Goal: Task Accomplishment & Management: Complete application form

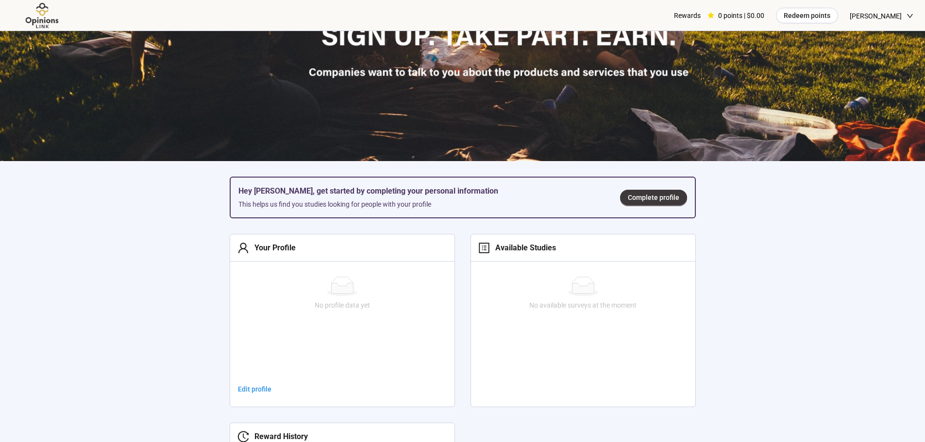
scroll to position [243, 0]
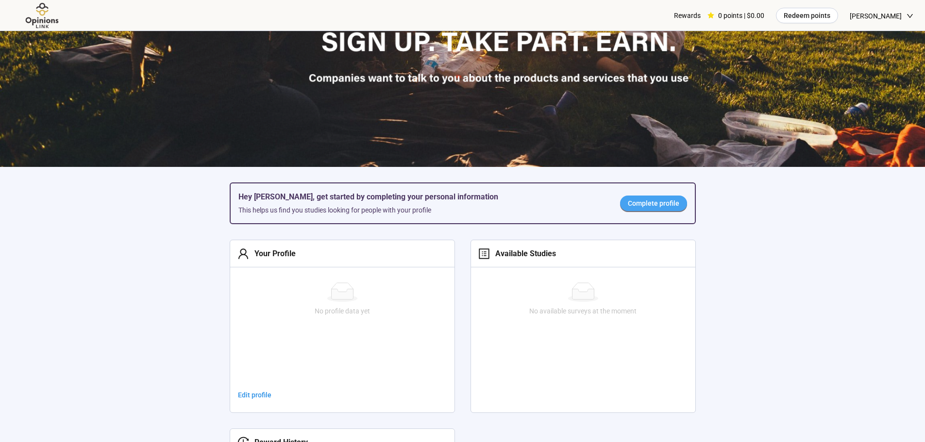
click at [641, 203] on span "Complete profile" at bounding box center [653, 203] width 51 height 11
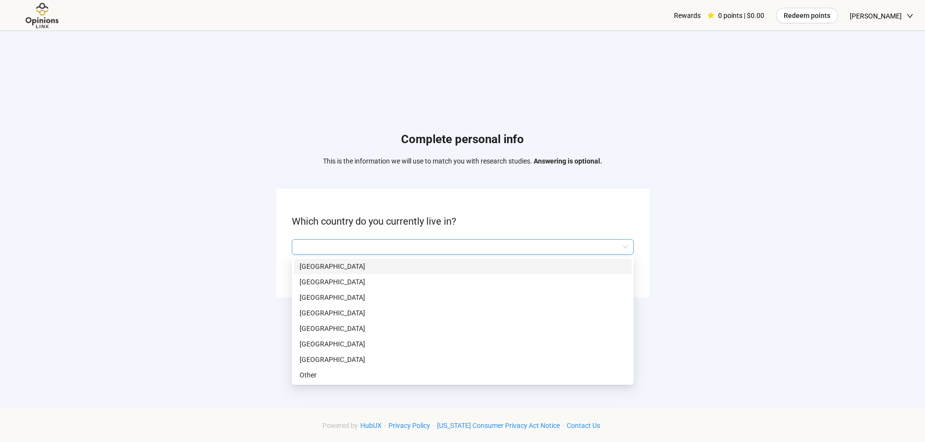
click at [624, 248] on input "search" at bounding box center [463, 247] width 330 height 15
click at [346, 357] on p "[GEOGRAPHIC_DATA]" at bounding box center [463, 359] width 326 height 11
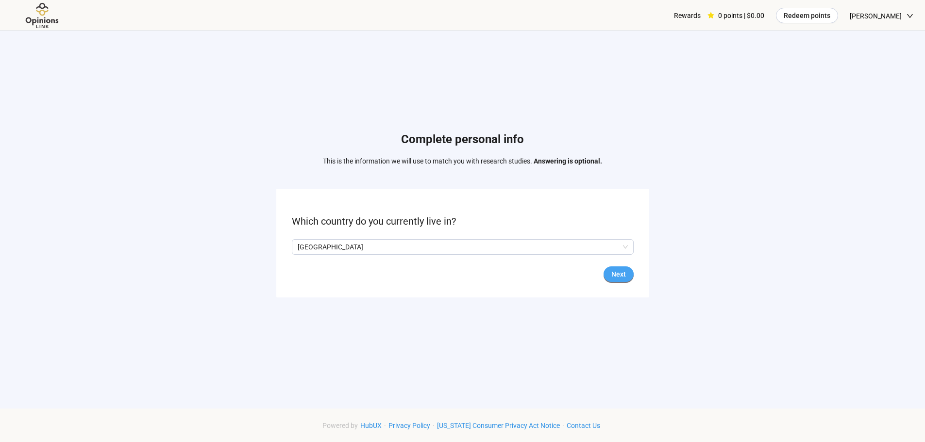
click at [616, 272] on span "Next" at bounding box center [618, 274] width 15 height 11
click at [535, 252] on input "search" at bounding box center [463, 247] width 330 height 15
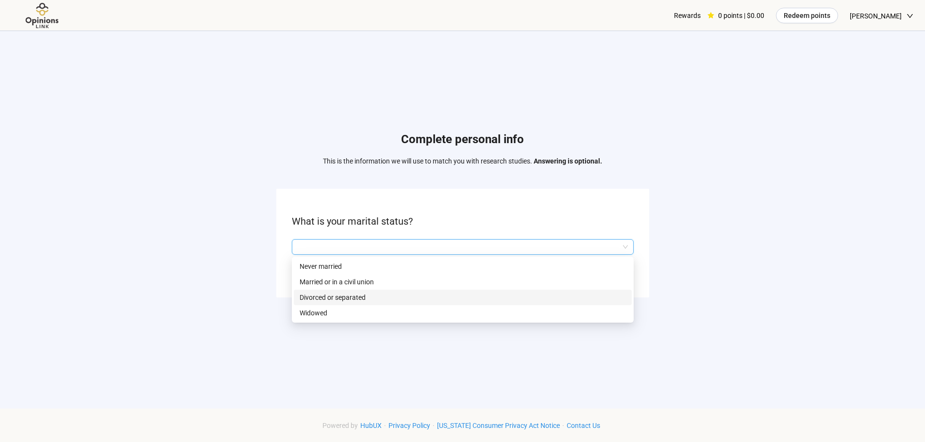
click at [369, 299] on p "Divorced or separated" at bounding box center [463, 297] width 326 height 11
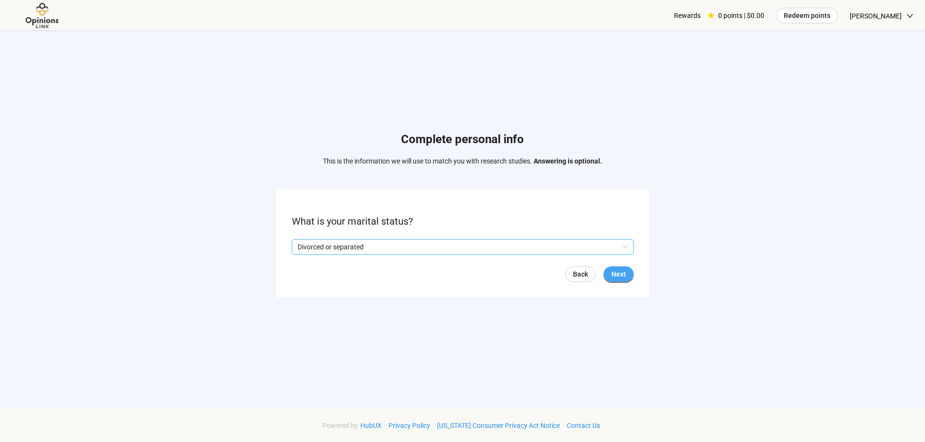
click at [611, 272] on span "Next" at bounding box center [618, 274] width 15 height 11
click at [382, 243] on input "search" at bounding box center [463, 247] width 330 height 15
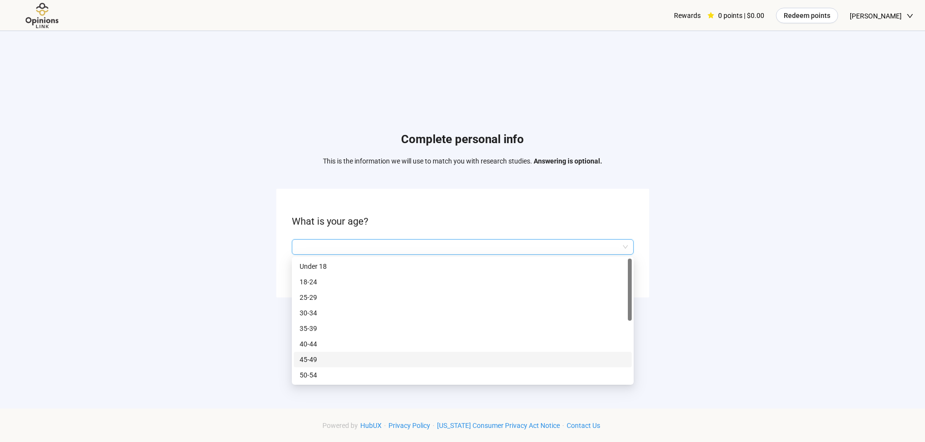
click at [313, 358] on p "45-49" at bounding box center [463, 359] width 326 height 11
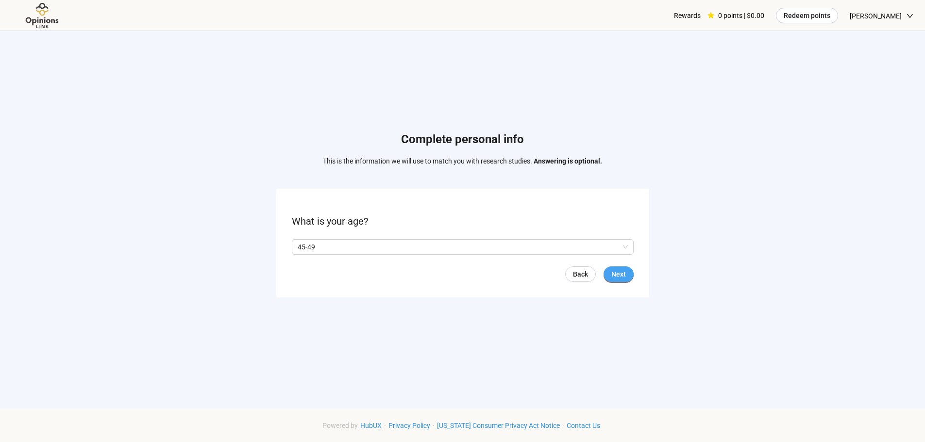
click at [616, 270] on span "Next" at bounding box center [618, 274] width 15 height 11
click at [615, 271] on span "Next" at bounding box center [618, 274] width 15 height 11
click at [477, 251] on input "search" at bounding box center [463, 247] width 330 height 15
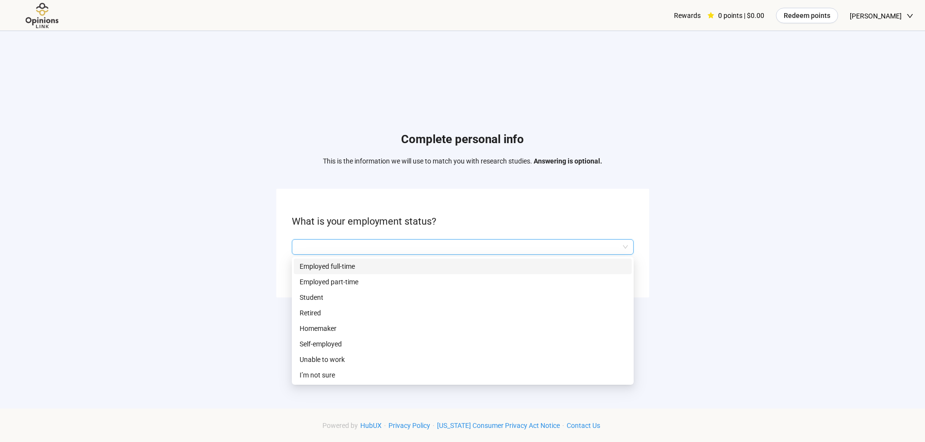
click at [343, 265] on p "Employed full-time" at bounding box center [463, 266] width 326 height 11
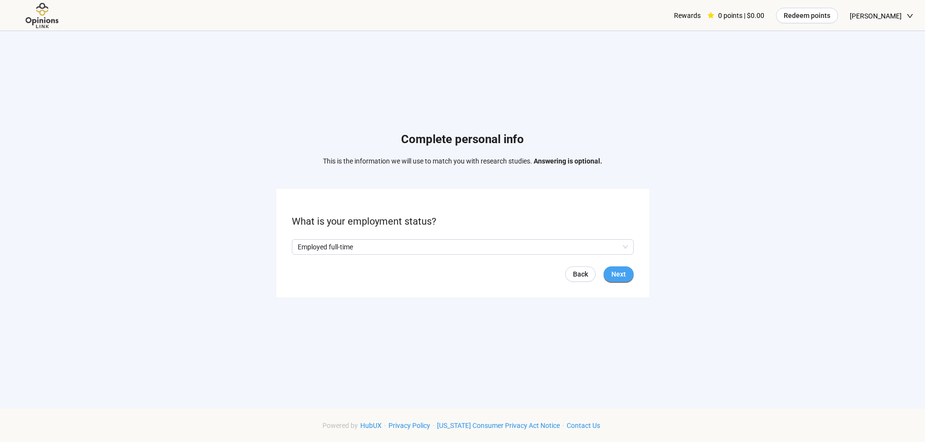
click at [611, 272] on button "Next" at bounding box center [618, 275] width 30 height 16
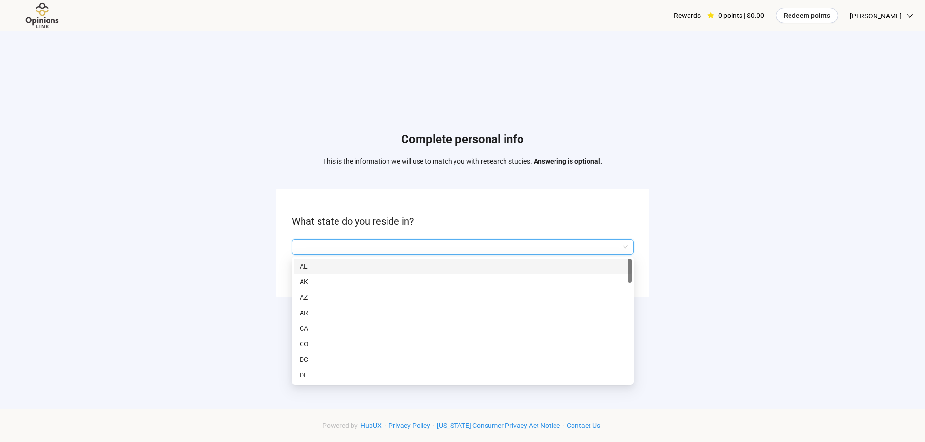
click at [385, 250] on input "search" at bounding box center [463, 247] width 330 height 15
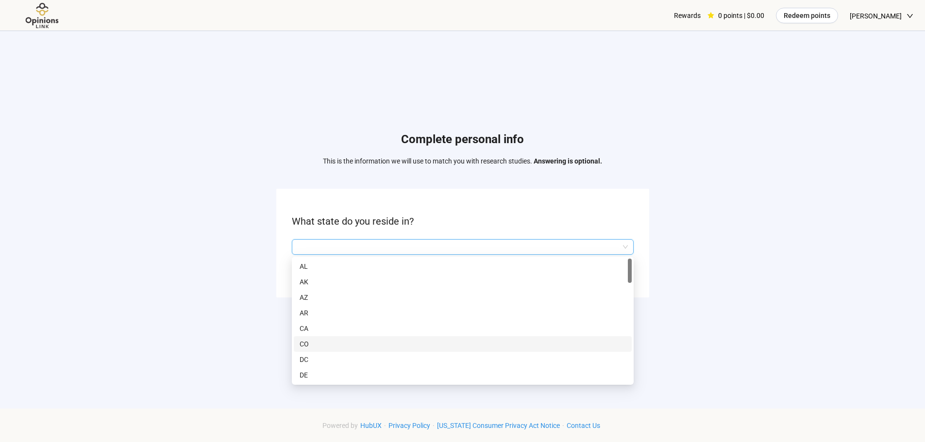
scroll to position [97, 0]
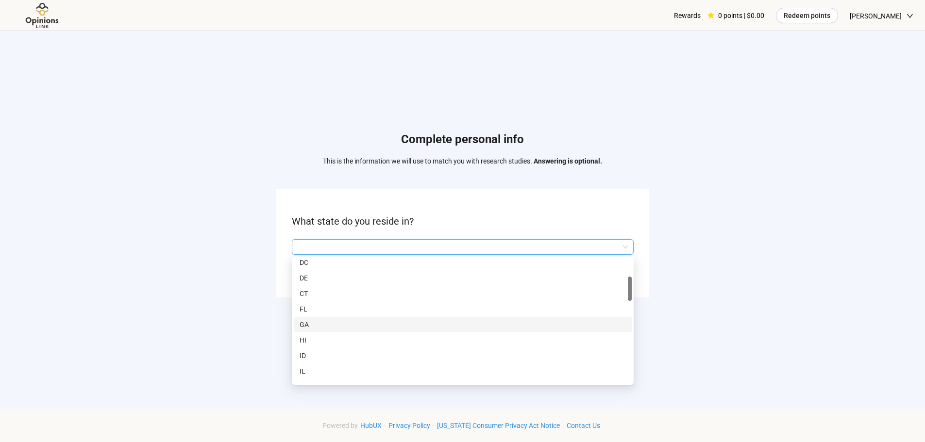
click at [302, 323] on p "GA" at bounding box center [463, 324] width 326 height 11
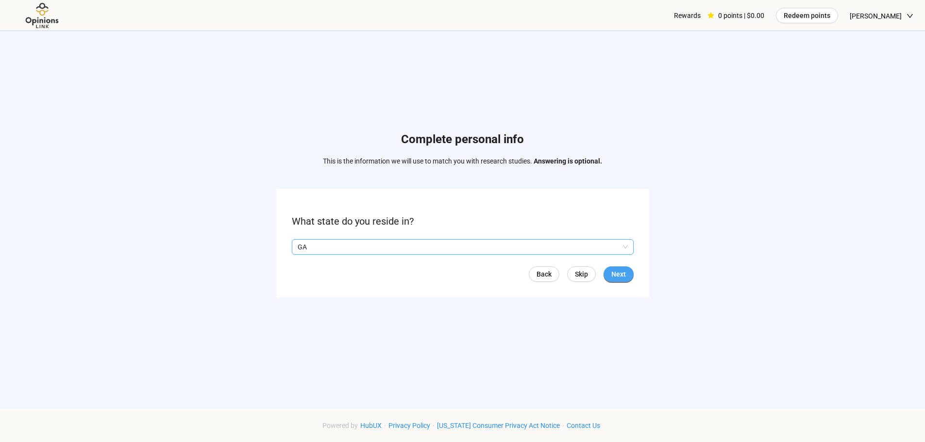
click at [624, 274] on span "Next" at bounding box center [618, 274] width 15 height 11
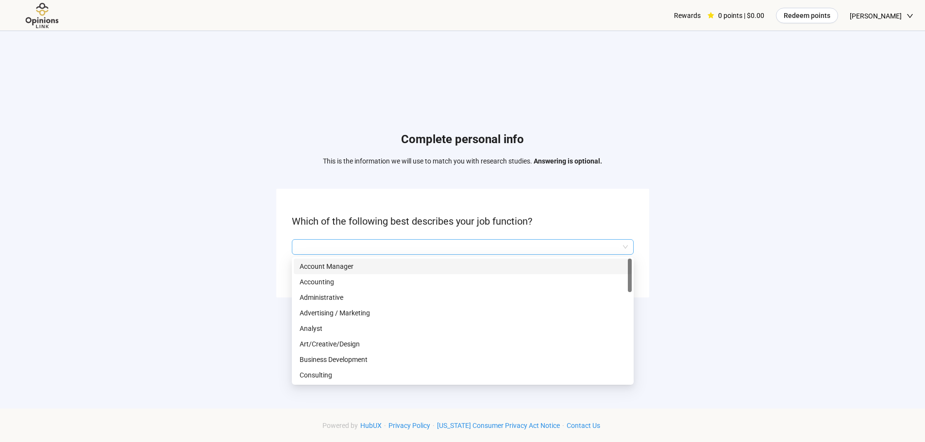
click at [404, 239] on div at bounding box center [463, 247] width 342 height 16
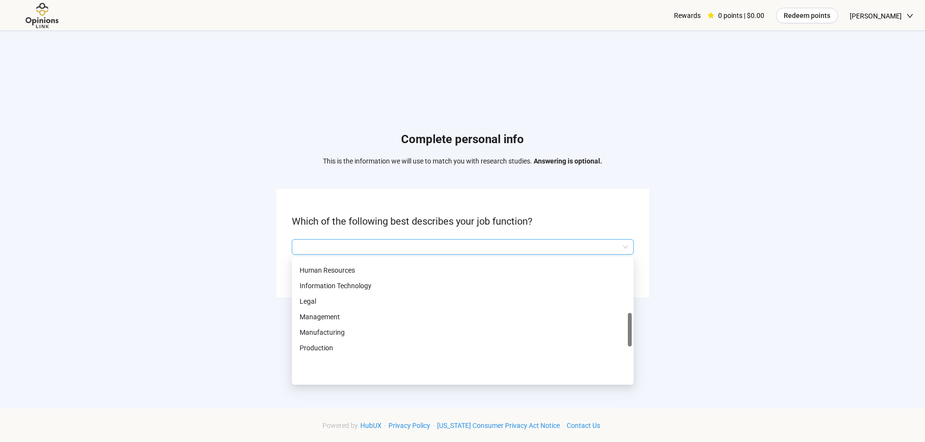
scroll to position [340, 0]
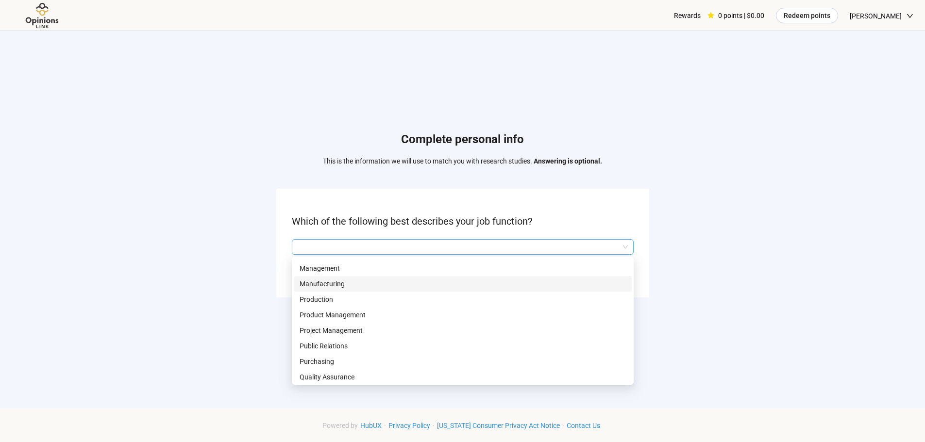
click at [334, 282] on p "Manufacturing" at bounding box center [463, 284] width 326 height 11
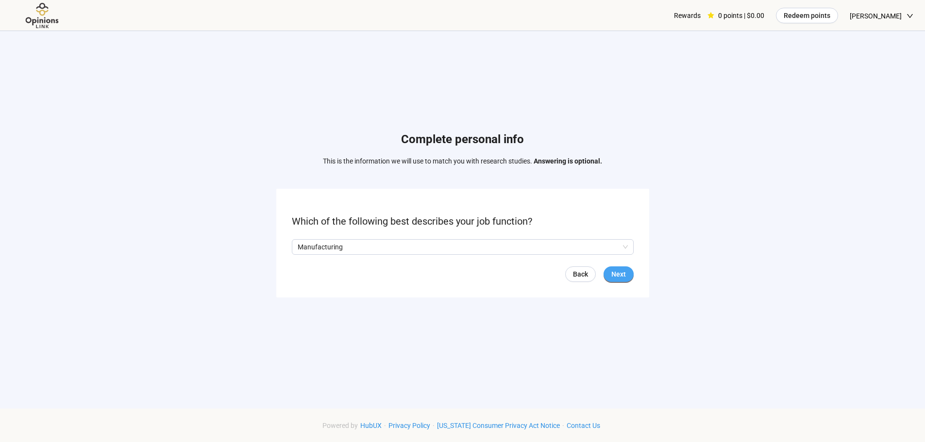
click at [630, 275] on button "Next" at bounding box center [618, 275] width 30 height 16
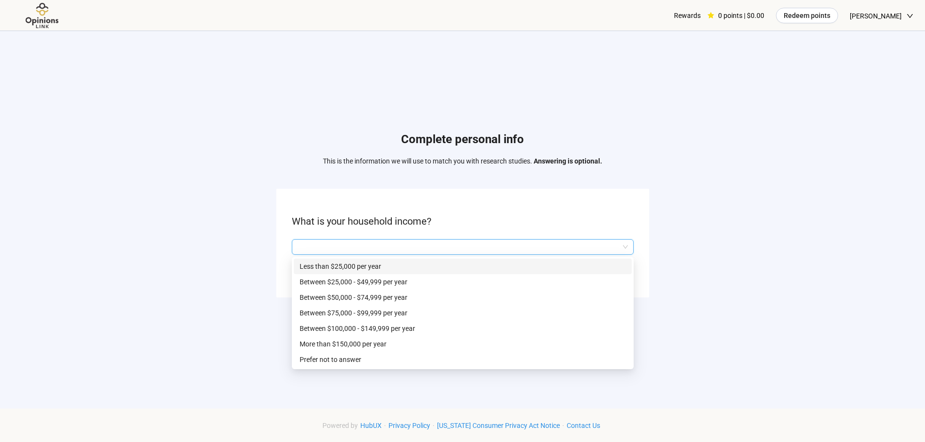
click at [388, 251] on input "search" at bounding box center [463, 247] width 330 height 15
click at [368, 325] on p "Between $100,000 - $149,999 per year" at bounding box center [463, 328] width 326 height 11
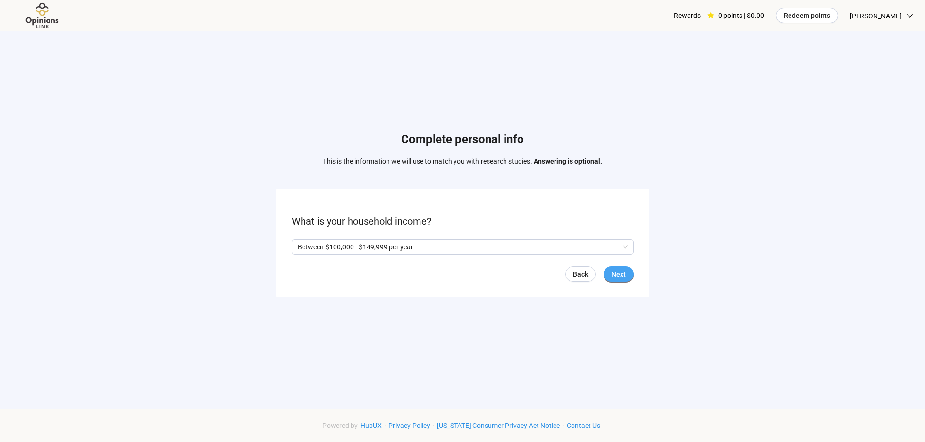
click at [616, 276] on span "Next" at bounding box center [618, 274] width 15 height 11
click at [630, 275] on button "Next" at bounding box center [618, 275] width 30 height 16
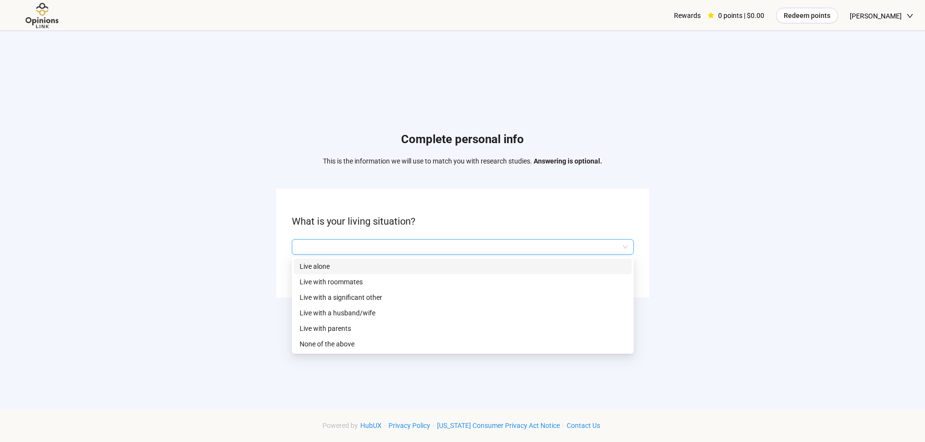
click at [499, 247] on input "search" at bounding box center [463, 247] width 330 height 15
click at [373, 297] on p "Live with a significant other" at bounding box center [463, 297] width 326 height 11
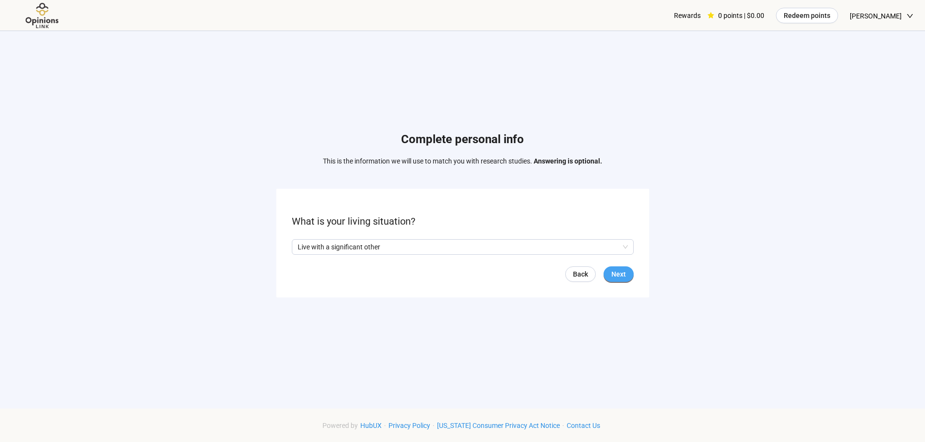
click at [631, 271] on button "Next" at bounding box center [618, 275] width 30 height 16
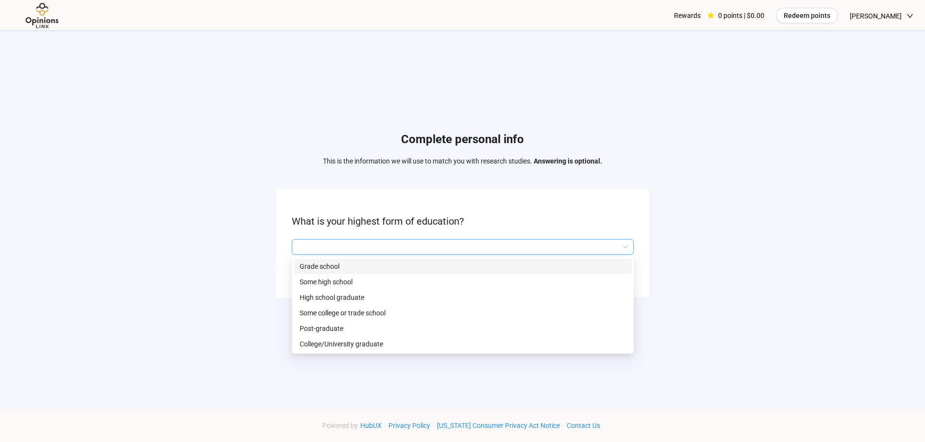
click at [470, 249] on input "search" at bounding box center [463, 247] width 330 height 15
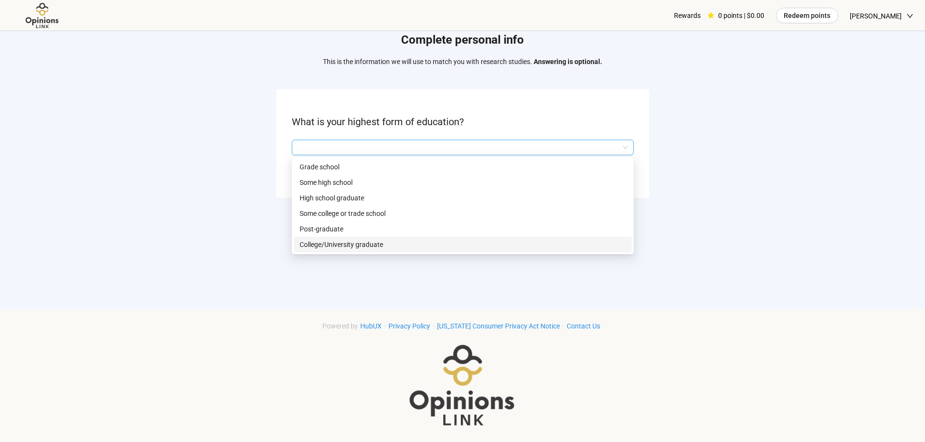
scroll to position [101, 0]
click at [347, 246] on p "College/University graduate" at bounding box center [463, 243] width 326 height 11
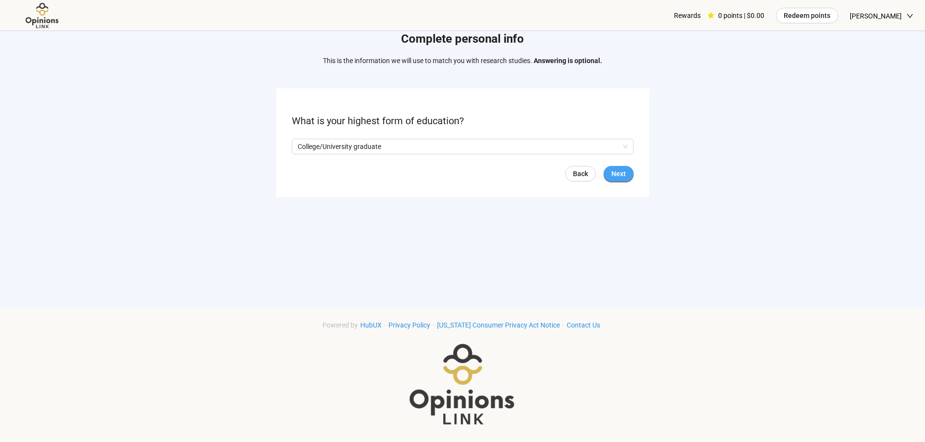
click at [626, 170] on button "Next" at bounding box center [618, 174] width 30 height 16
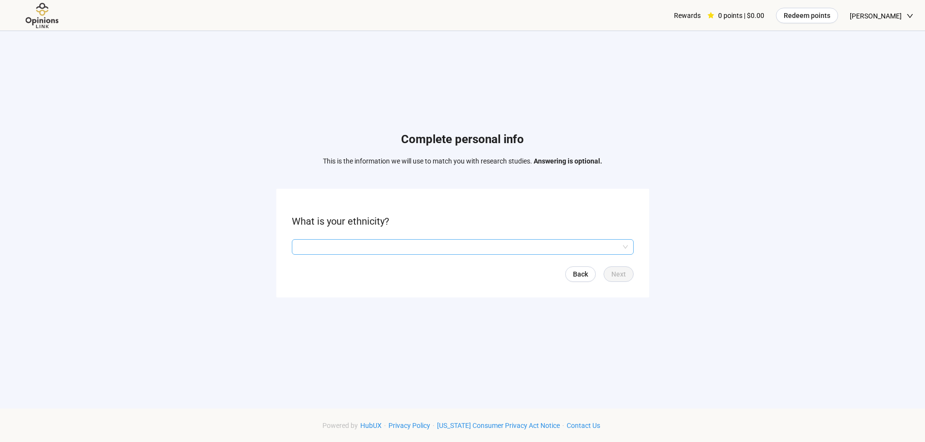
click at [374, 247] on input "search" at bounding box center [463, 247] width 330 height 15
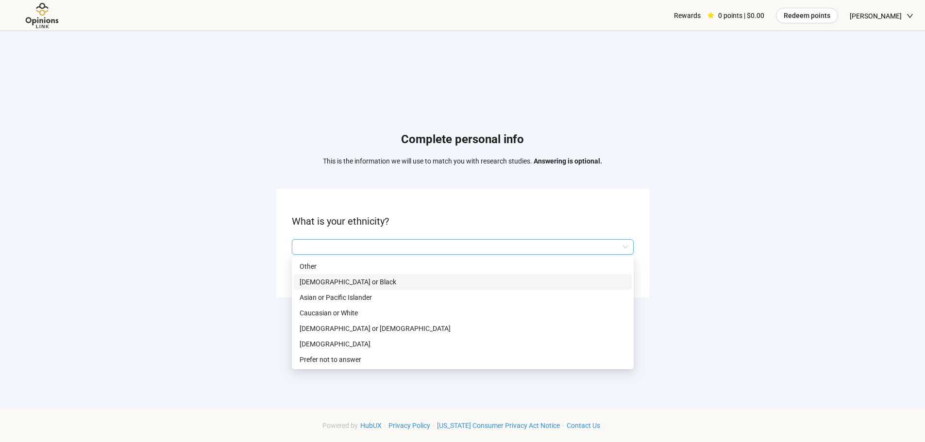
click at [351, 281] on p "[DEMOGRAPHIC_DATA] or Black" at bounding box center [463, 282] width 326 height 11
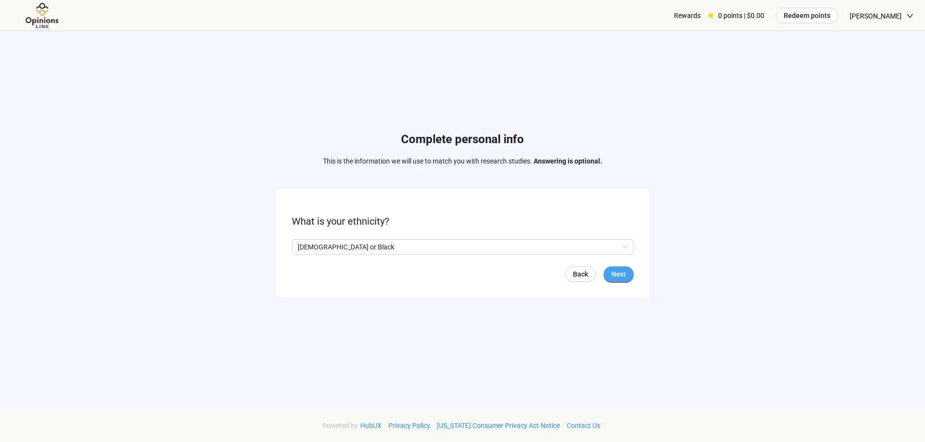
click at [614, 275] on span "Next" at bounding box center [618, 274] width 15 height 11
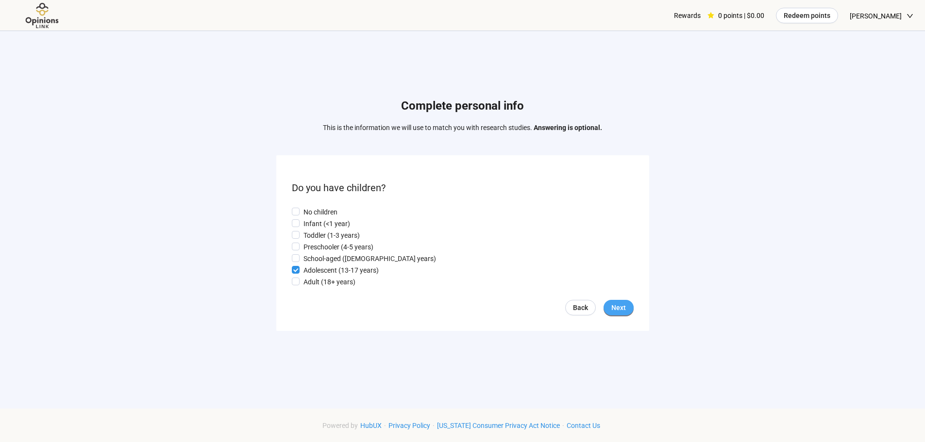
click at [619, 308] on span "Next" at bounding box center [618, 307] width 15 height 11
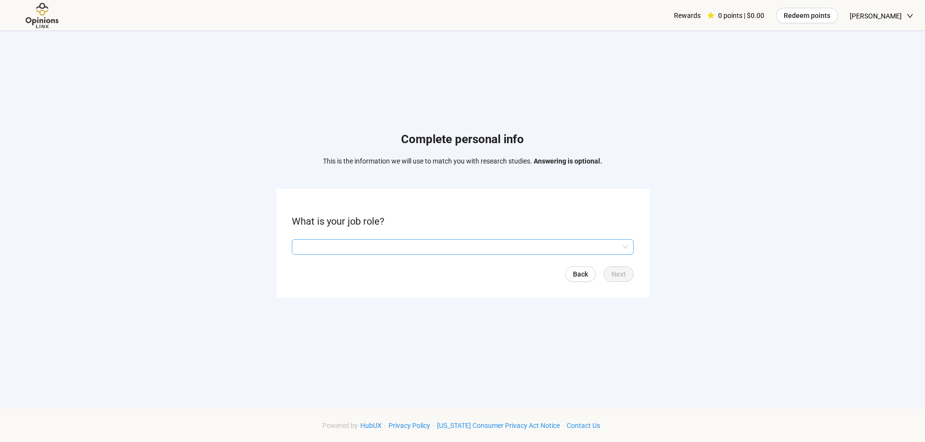
click at [427, 251] on input "search" at bounding box center [463, 247] width 330 height 15
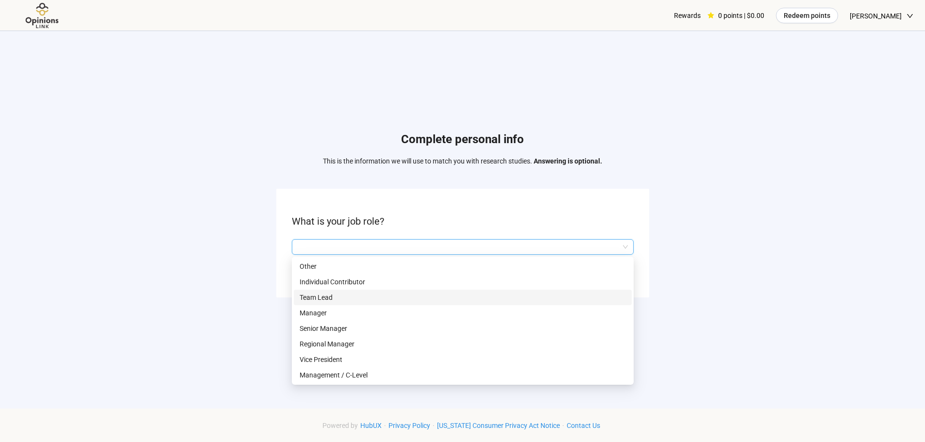
click at [329, 296] on p "Team Lead" at bounding box center [463, 297] width 326 height 11
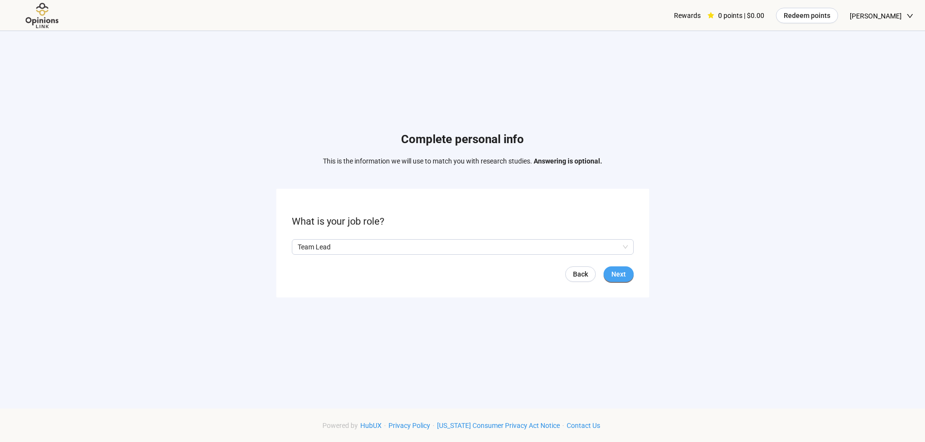
click at [616, 273] on span "Next" at bounding box center [618, 274] width 15 height 11
click at [383, 245] on input "search" at bounding box center [463, 247] width 330 height 15
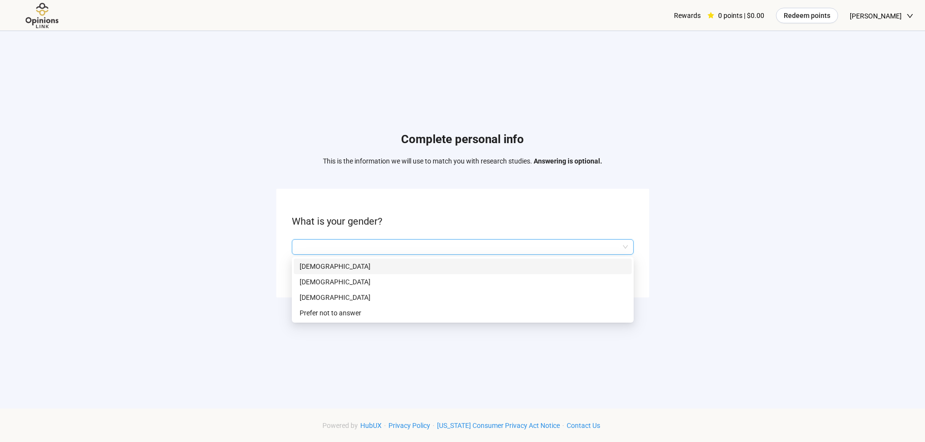
click at [310, 259] on div "[DEMOGRAPHIC_DATA]" at bounding box center [463, 267] width 338 height 16
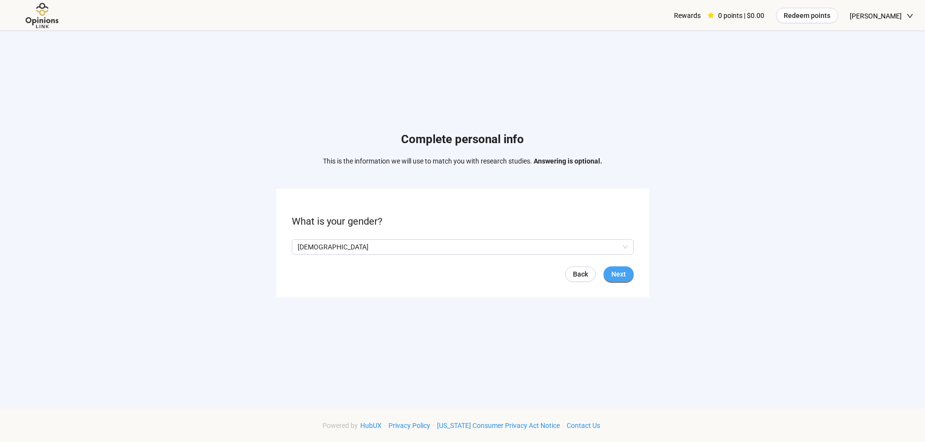
click at [619, 275] on span "Next" at bounding box center [618, 274] width 15 height 11
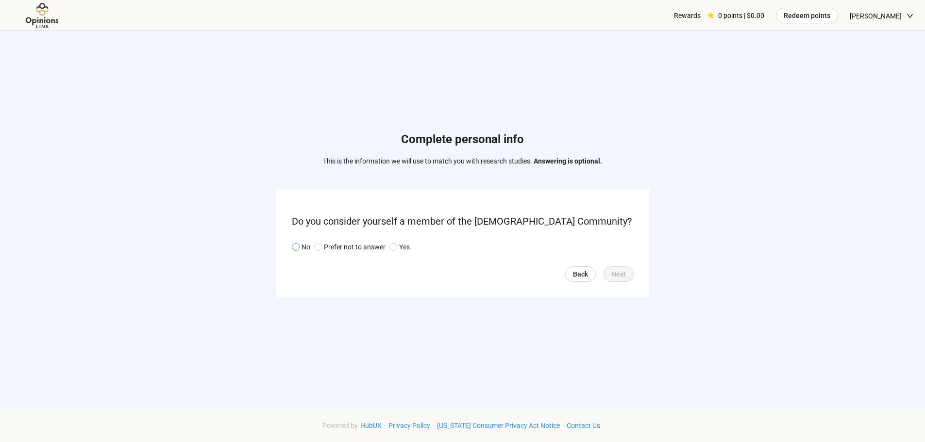
click at [302, 247] on p "No" at bounding box center [305, 247] width 9 height 11
click at [619, 273] on span "Next" at bounding box center [618, 274] width 15 height 11
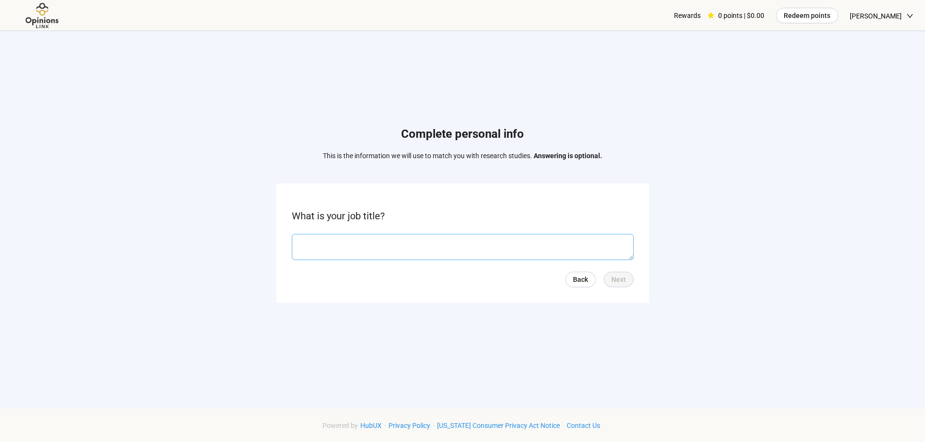
click at [338, 243] on textarea at bounding box center [463, 247] width 342 height 26
type textarea "**********"
click at [622, 278] on span "Next" at bounding box center [618, 279] width 15 height 11
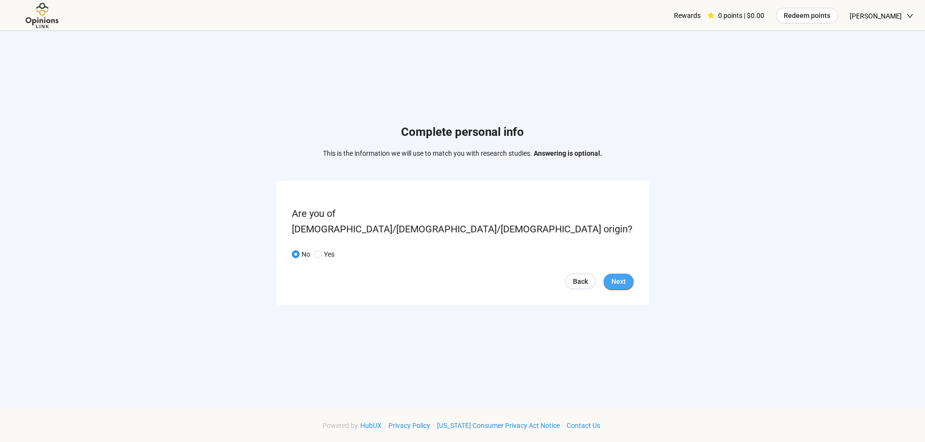
click at [617, 276] on span "Next" at bounding box center [618, 281] width 15 height 11
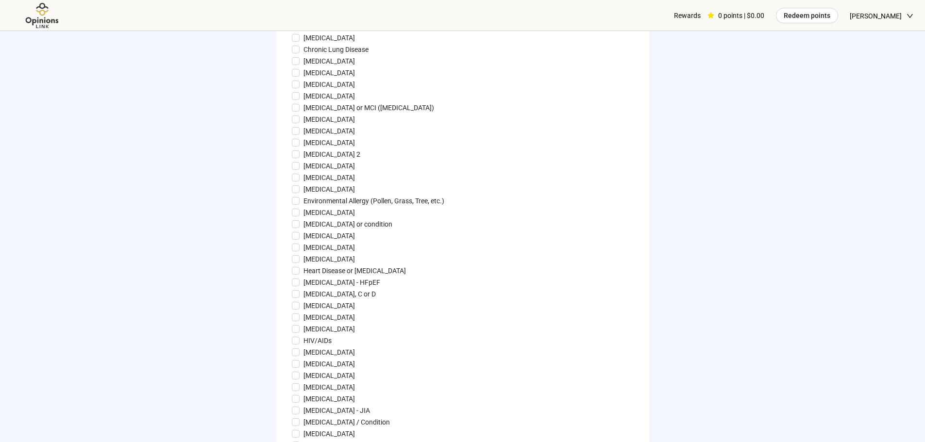
scroll to position [388, 0]
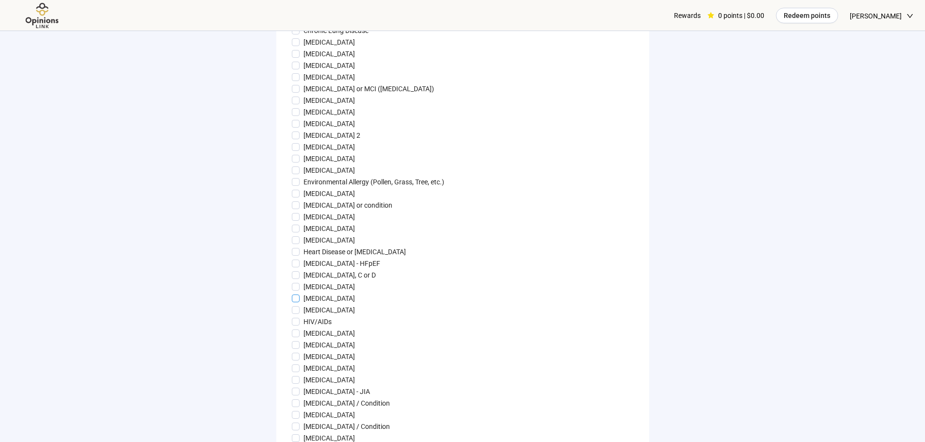
click at [292, 302] on span at bounding box center [296, 299] width 8 height 8
click at [293, 314] on span at bounding box center [296, 310] width 8 height 8
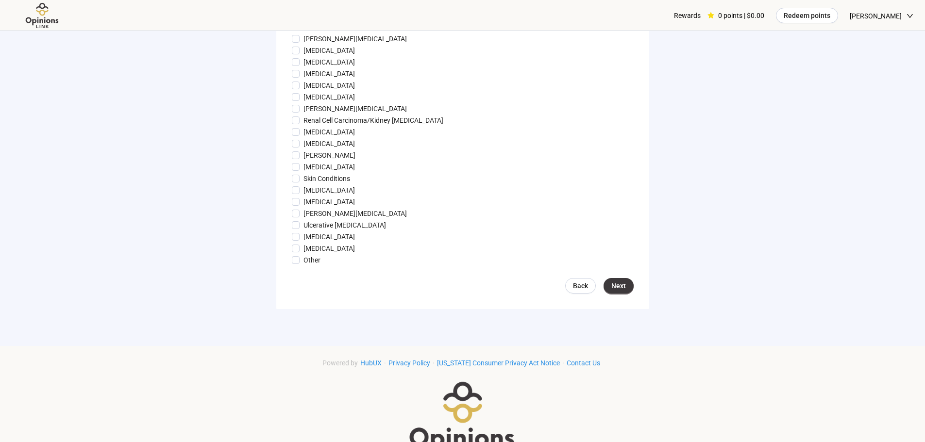
scroll to position [970, 0]
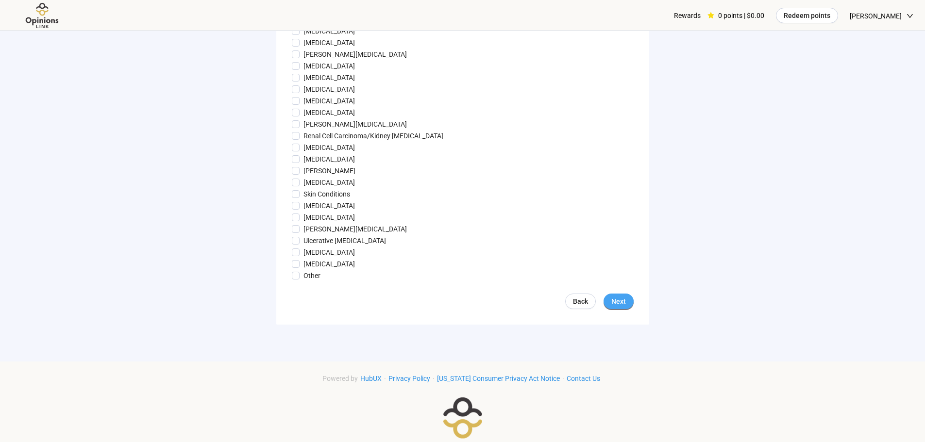
click at [624, 307] on span "Next" at bounding box center [618, 301] width 15 height 11
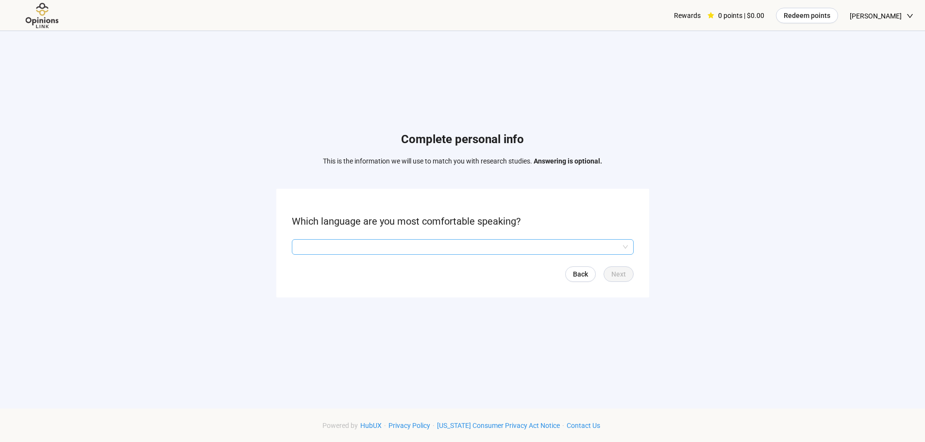
click at [425, 248] on input "search" at bounding box center [463, 247] width 330 height 15
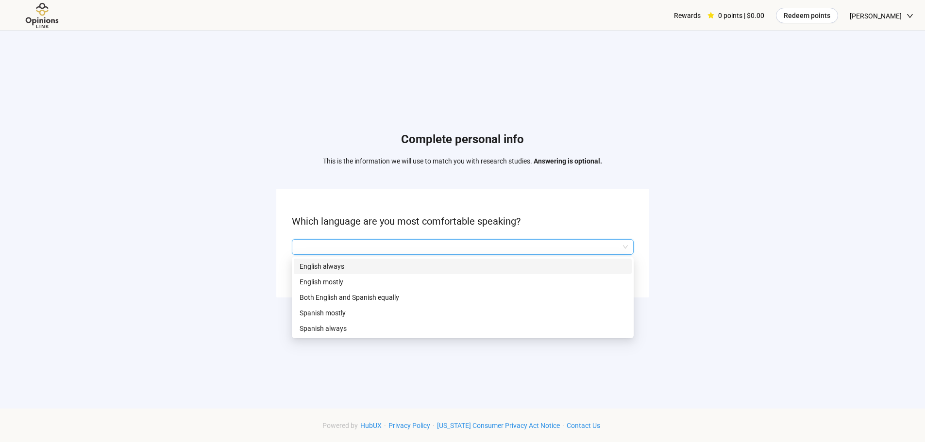
click at [349, 268] on p "English always" at bounding box center [463, 266] width 326 height 11
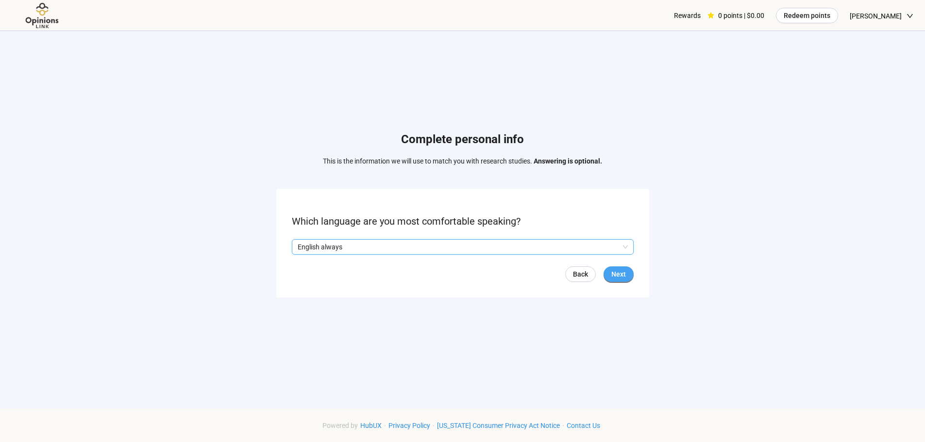
click at [620, 273] on span "Next" at bounding box center [618, 274] width 15 height 11
click at [298, 246] on span at bounding box center [296, 247] width 8 height 8
click at [620, 275] on span "Next" at bounding box center [618, 274] width 15 height 11
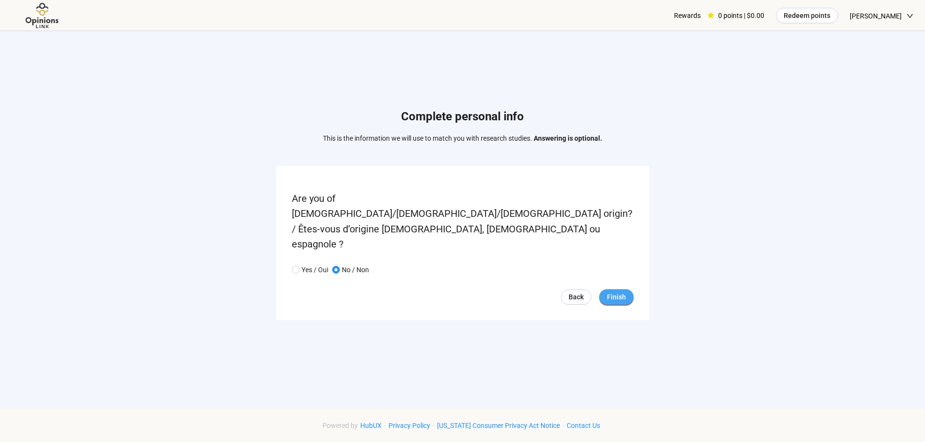
click at [618, 292] on span "Finish" at bounding box center [616, 297] width 19 height 11
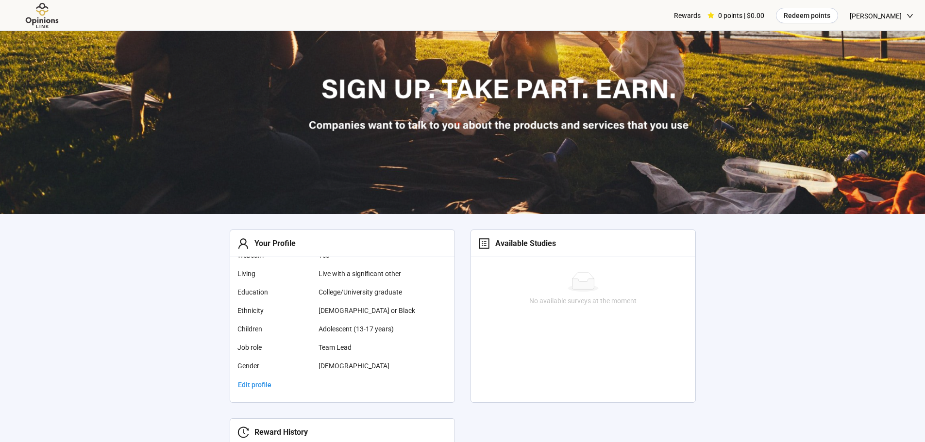
scroll to position [194, 0]
